Goal: Task Accomplishment & Management: Complete application form

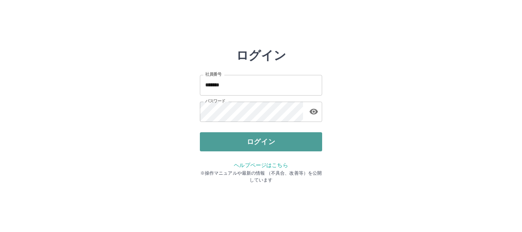
click at [255, 137] on button "ログイン" at bounding box center [261, 141] width 122 height 19
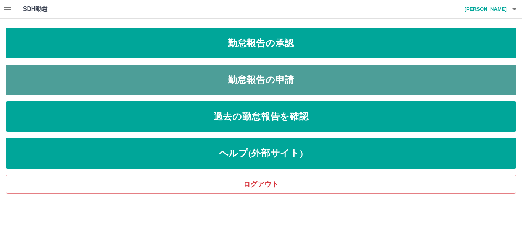
click at [210, 72] on link "勤怠報告の申請" at bounding box center [260, 80] width 509 height 31
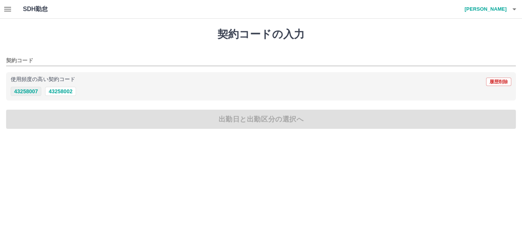
click at [27, 90] on button "43258007" at bounding box center [26, 91] width 31 height 9
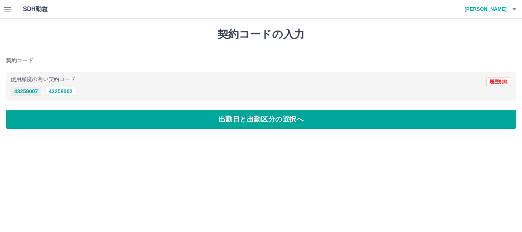
type input "********"
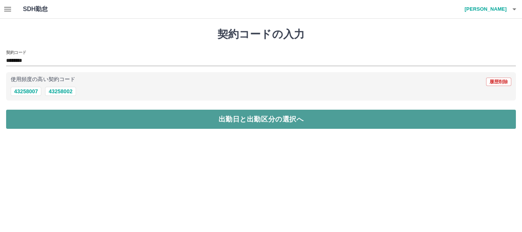
click at [49, 111] on button "出勤日と出勤区分の選択へ" at bounding box center [260, 119] width 509 height 19
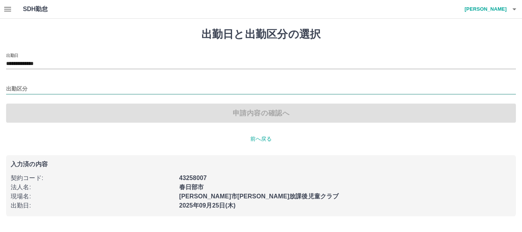
click at [50, 87] on input "出勤区分" at bounding box center [260, 89] width 509 height 10
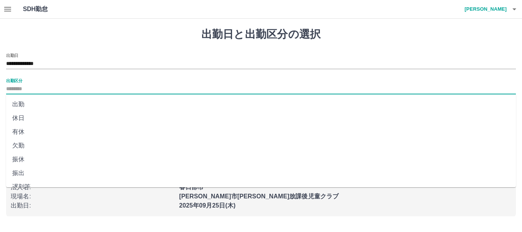
click at [46, 102] on li "出勤" at bounding box center [260, 104] width 509 height 14
type input "**"
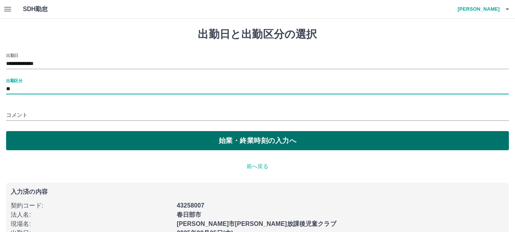
click at [51, 137] on button "始業・終業時刻の入力へ" at bounding box center [257, 140] width 503 height 19
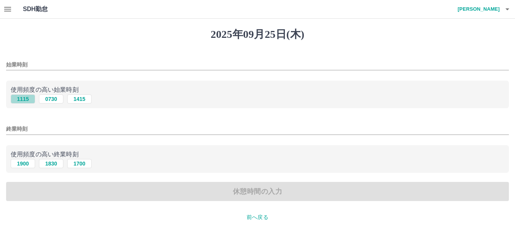
click at [23, 100] on button "1115" at bounding box center [23, 98] width 24 height 9
type input "****"
click at [29, 167] on button "1900" at bounding box center [23, 163] width 24 height 9
type input "****"
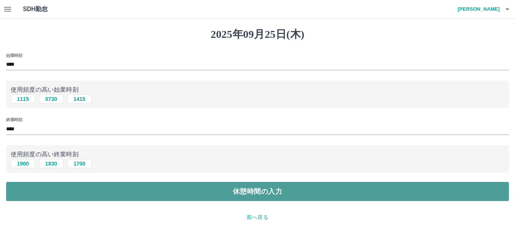
click at [71, 195] on button "休憩時間の入力" at bounding box center [257, 191] width 503 height 19
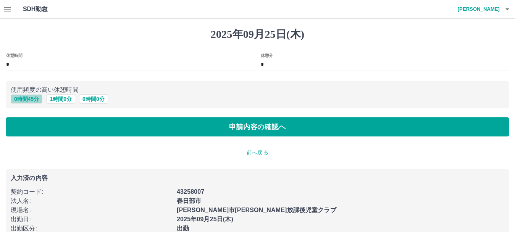
click at [39, 98] on button "0 時間 45 分" at bounding box center [27, 98] width 32 height 9
type input "**"
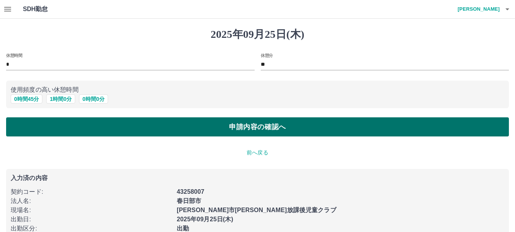
click at [84, 130] on button "申請内容の確認へ" at bounding box center [257, 126] width 503 height 19
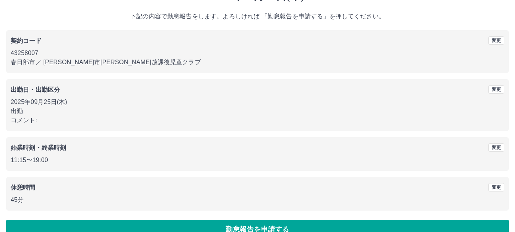
scroll to position [54, 0]
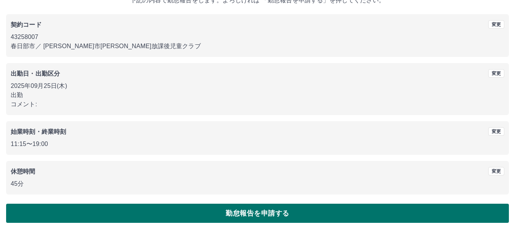
click at [233, 206] on button "勤怠報告を申請する" at bounding box center [257, 213] width 503 height 19
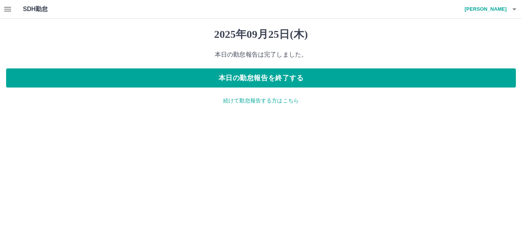
drag, startPoint x: 265, startPoint y: 76, endPoint x: 268, endPoint y: 149, distance: 73.8
click at [268, 114] on html "SDH勤怠 [PERSON_NAME] [DATE] 本日の勤怠報告は完了しました。 本日の勤怠報告を終了する 続けて勤怠報告する方はこちら SDH勤怠" at bounding box center [261, 57] width 522 height 114
click at [266, 99] on p "続けて勤怠報告する方はこちら" at bounding box center [260, 101] width 509 height 8
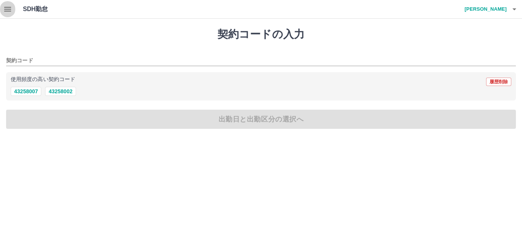
click at [10, 7] on icon "button" at bounding box center [7, 9] width 7 height 5
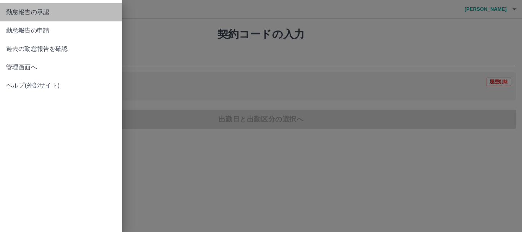
click at [46, 12] on span "勤怠報告の承認" at bounding box center [61, 12] width 110 height 9
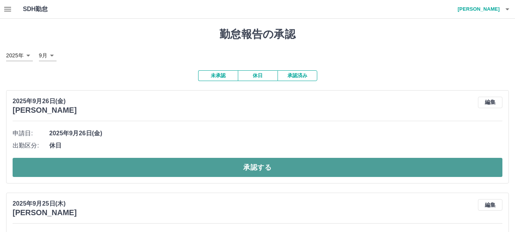
click at [306, 168] on button "承認する" at bounding box center [258, 167] width 490 height 19
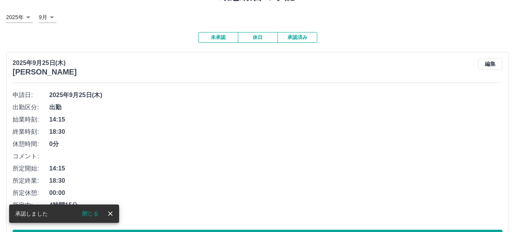
scroll to position [76, 0]
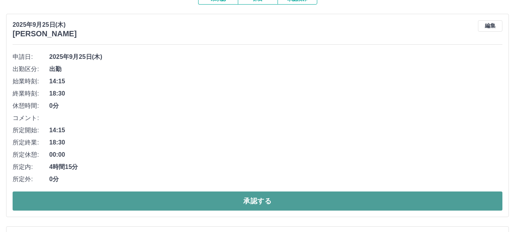
click at [397, 199] on button "承認する" at bounding box center [258, 200] width 490 height 19
